Goal: Task Accomplishment & Management: Use online tool/utility

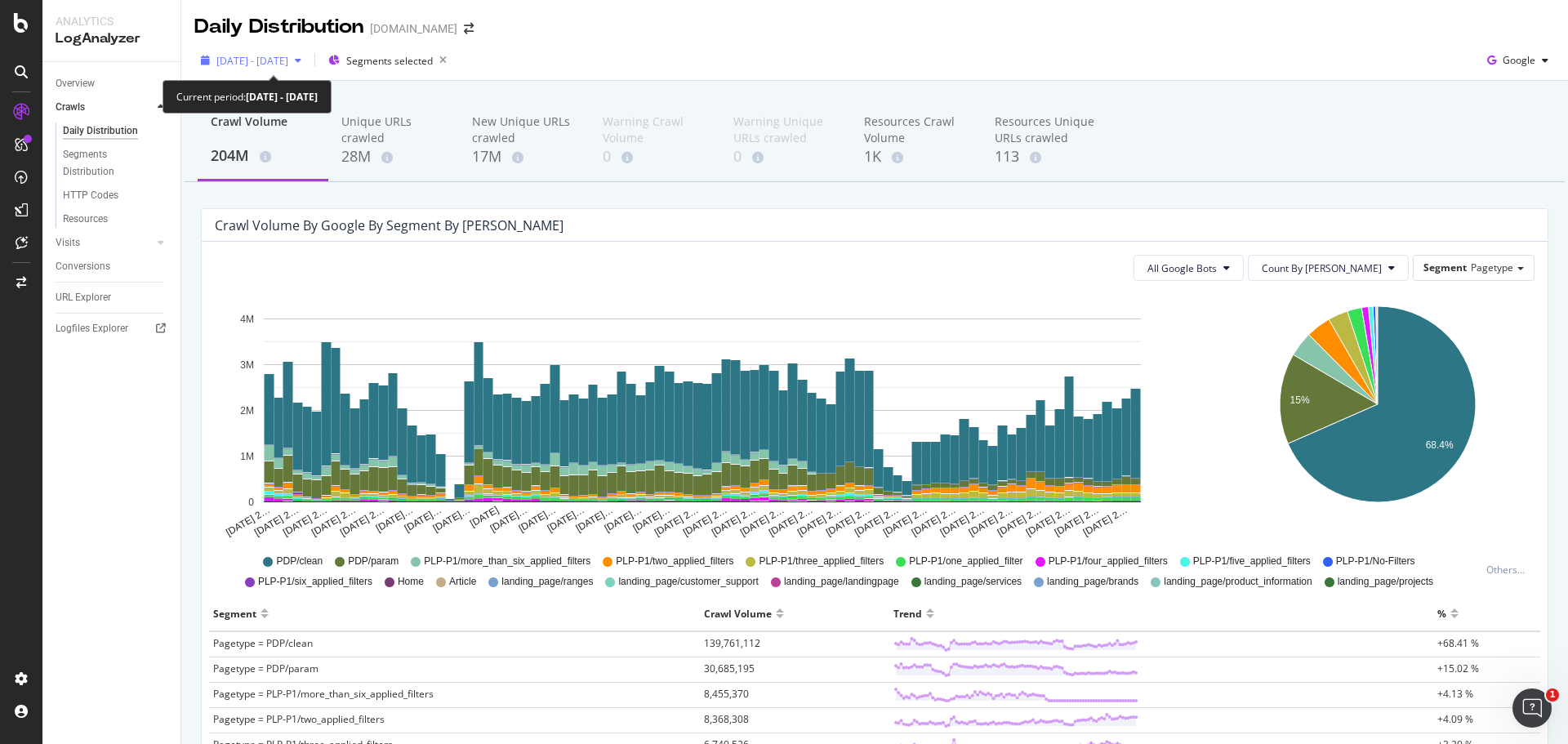
click at [288, 65] on span "[DATE] - [DATE]" at bounding box center [252, 61] width 72 height 14
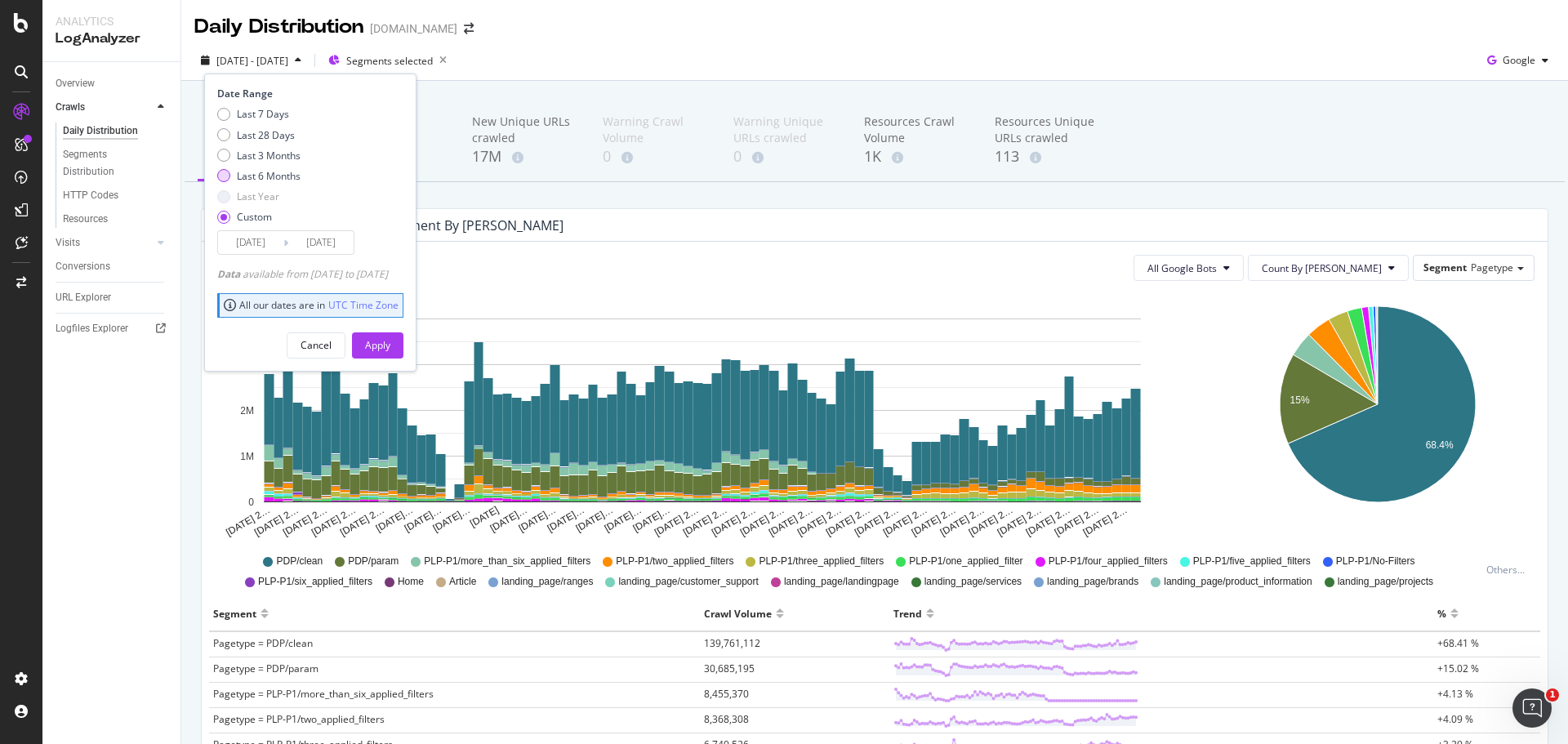
click at [266, 172] on div "Last 6 Months" at bounding box center [268, 176] width 64 height 14
type input "2025/03/21"
type input "2025/09/20"
click at [273, 159] on div "Last 3 Months" at bounding box center [268, 156] width 64 height 14
type input "2025/06/21"
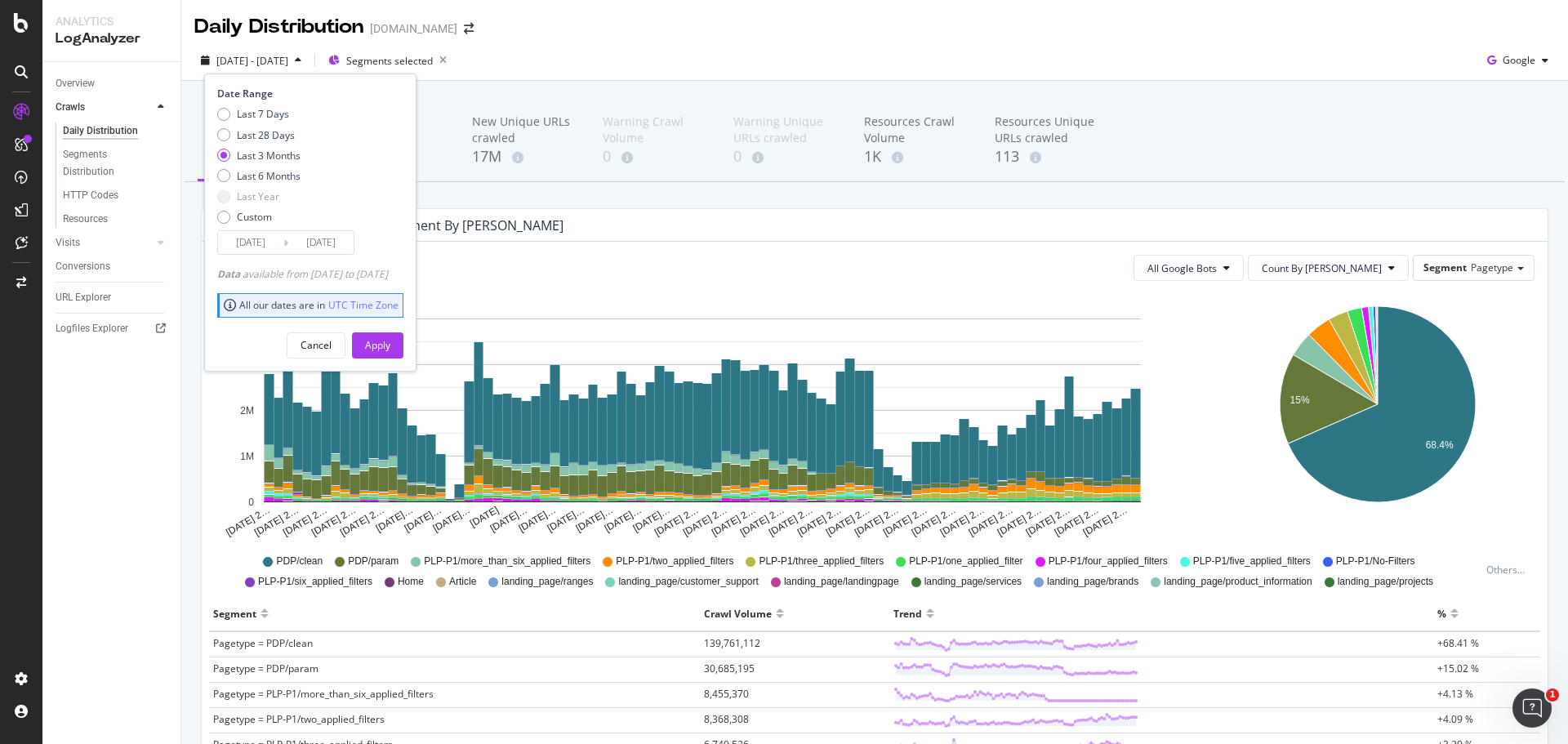
click at [391, 337] on div "Apply" at bounding box center [377, 345] width 26 height 25
